Goal: Ask a question

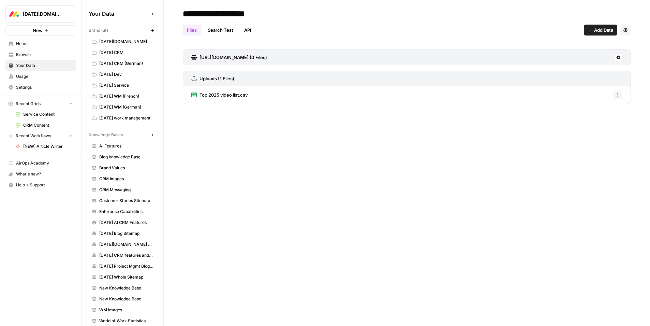
scroll to position [30, 0]
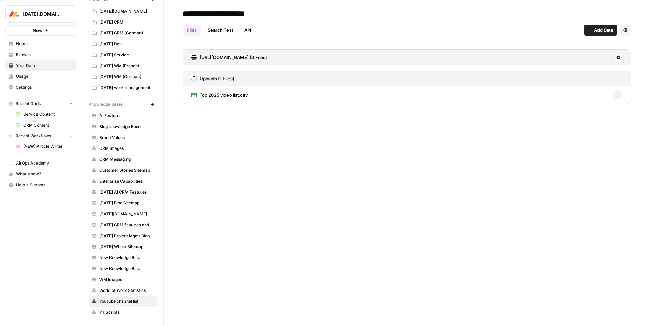
click at [105, 25] on span "[DATE] CRM" at bounding box center [126, 22] width 54 height 6
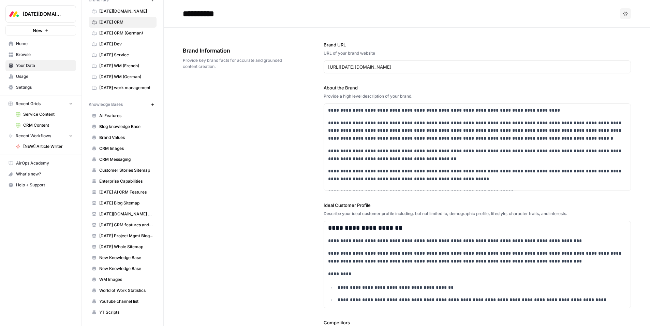
click at [23, 45] on span "Home" at bounding box center [44, 44] width 57 height 6
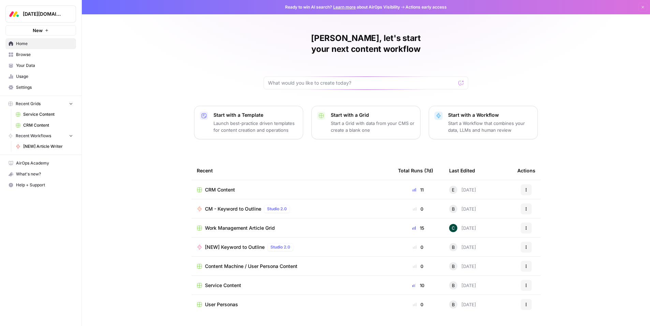
click at [226, 186] on span "CRM Content" at bounding box center [220, 189] width 30 height 7
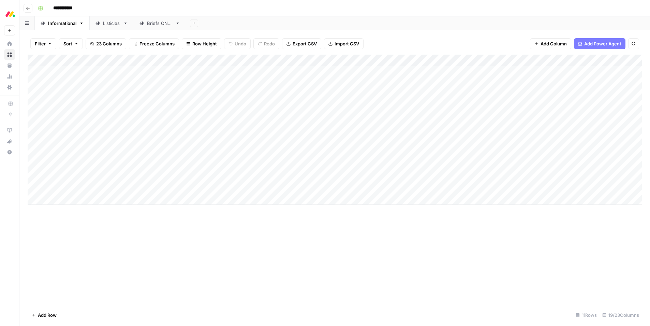
click at [29, 9] on icon "button" at bounding box center [28, 8] width 4 height 4
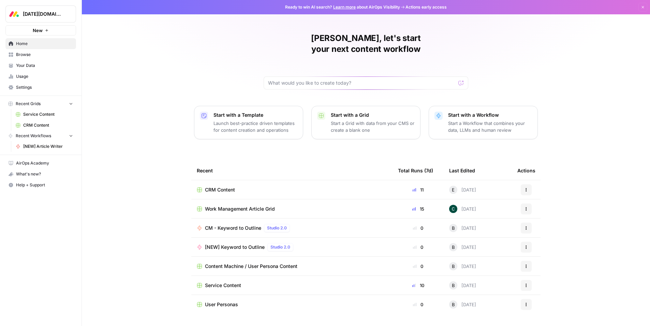
click at [25, 42] on span "Home" at bounding box center [44, 44] width 57 height 6
click at [60, 106] on button "Recent Grids" at bounding box center [40, 104] width 71 height 10
click at [60, 105] on button "Recent Grids" at bounding box center [40, 104] width 71 height 10
click at [22, 54] on span "Browse" at bounding box center [44, 55] width 57 height 6
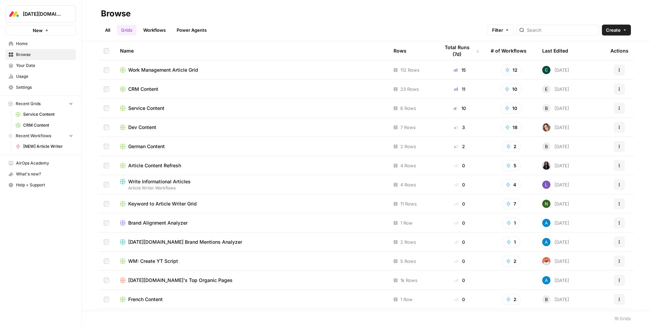
click at [156, 70] on span "Work Management Article Grid" at bounding box center [163, 70] width 70 height 7
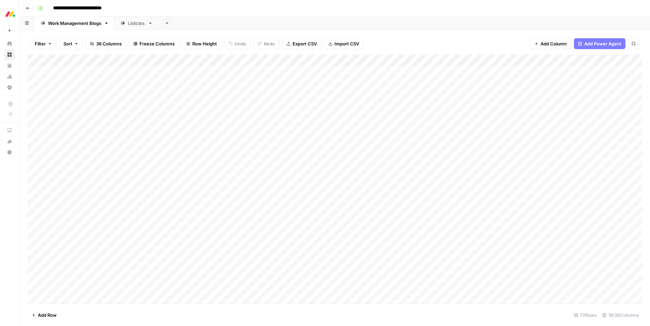
click at [29, 8] on icon "button" at bounding box center [27, 8] width 3 height 3
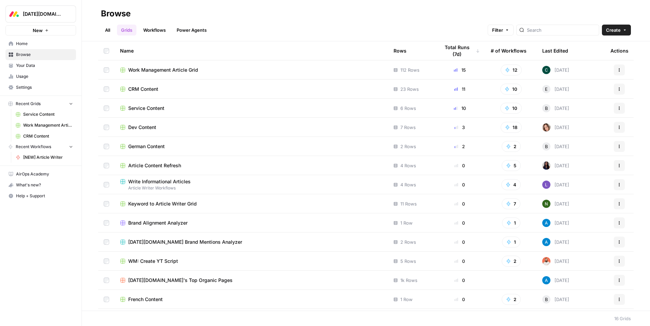
click at [148, 86] on span "CRM Content" at bounding box center [143, 89] width 30 height 7
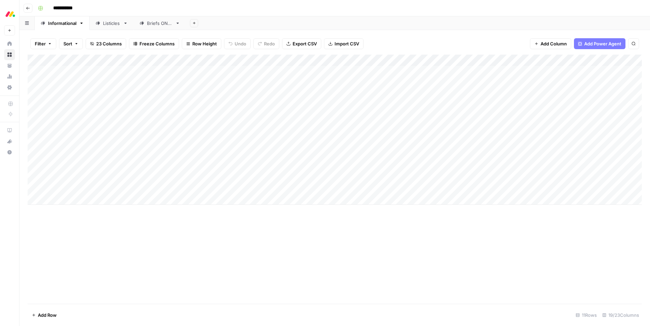
click at [83, 186] on div "Add Column" at bounding box center [335, 130] width 615 height 150
click at [84, 186] on div "Add Column" at bounding box center [335, 130] width 615 height 150
click at [174, 232] on div "Add Column" at bounding box center [335, 179] width 615 height 249
click at [333, 187] on div "Add Column" at bounding box center [335, 130] width 615 height 150
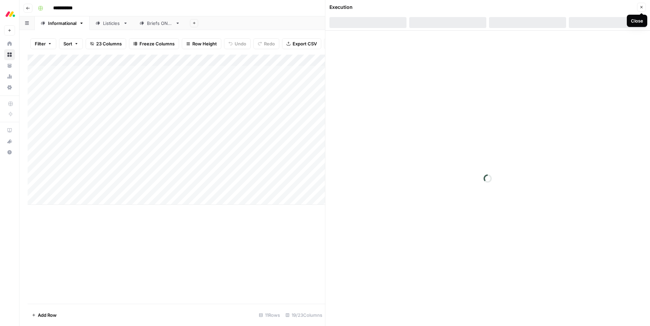
click at [643, 8] on icon "button" at bounding box center [642, 7] width 4 height 4
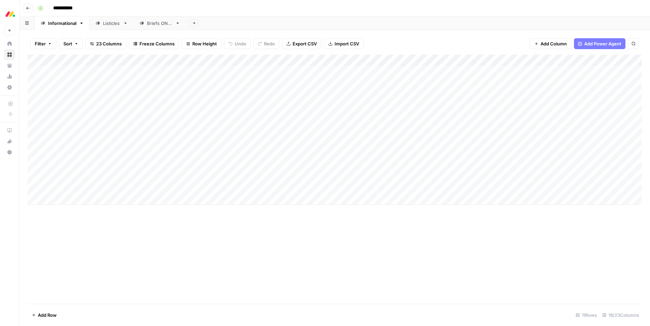
click at [215, 237] on div "Add Column" at bounding box center [335, 179] width 615 height 249
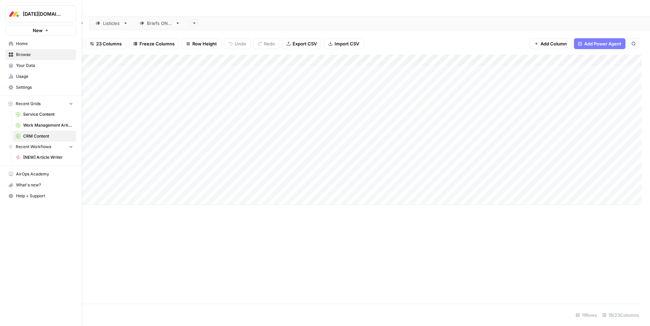
click at [18, 44] on span "Home" at bounding box center [44, 44] width 57 height 6
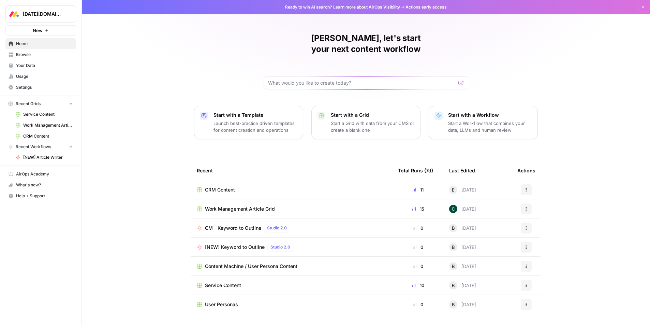
click at [21, 55] on span "Browse" at bounding box center [44, 55] width 57 height 6
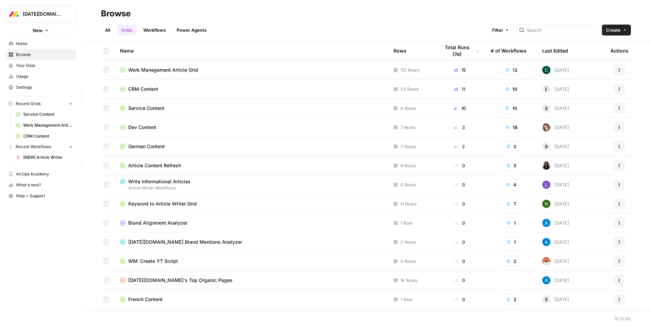
click at [149, 91] on span "CRM Content" at bounding box center [143, 89] width 30 height 7
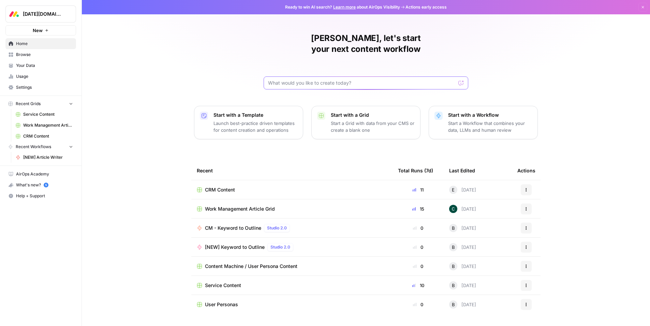
click at [293, 80] on input "text" at bounding box center [362, 83] width 188 height 7
type input "crm brief"
click button "Send" at bounding box center [461, 82] width 9 height 9
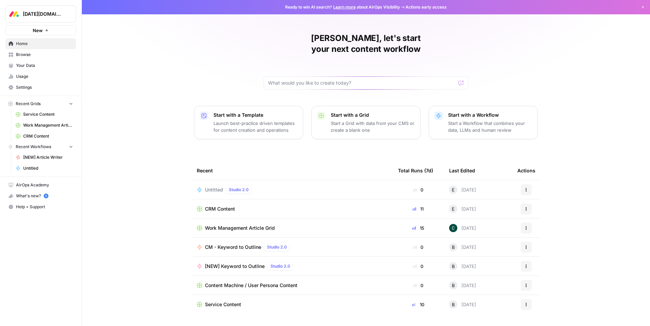
click at [24, 77] on span "Usage" at bounding box center [44, 76] width 57 height 6
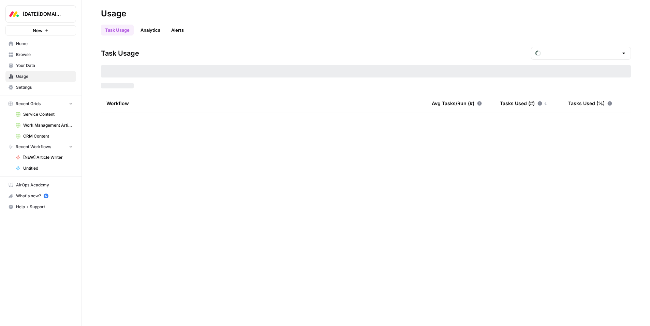
type input "August Tasks"
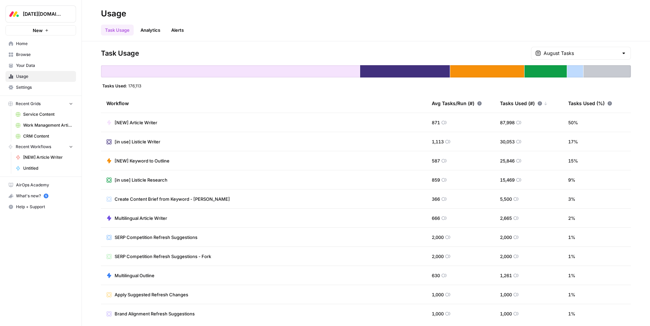
click at [20, 55] on span "Browse" at bounding box center [44, 55] width 57 height 6
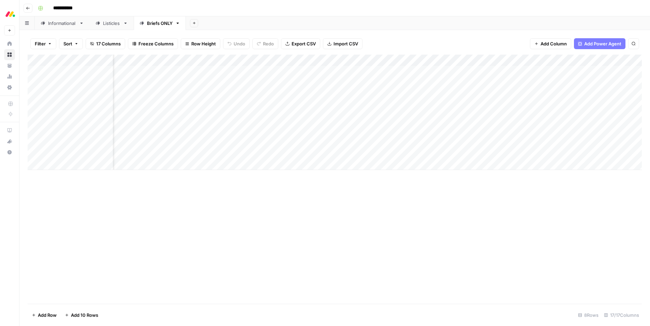
scroll to position [0, 29]
